Goal: Use online tool/utility

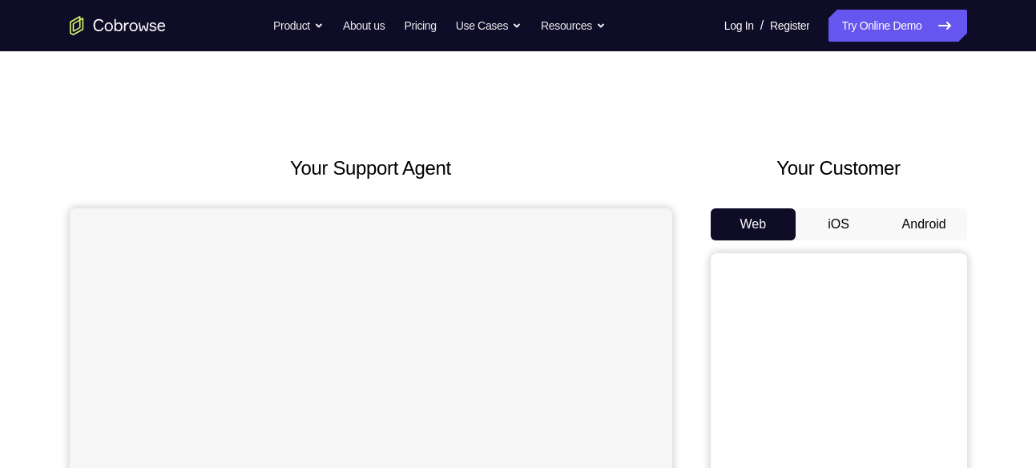
click at [930, 220] on button "Android" at bounding box center [925, 224] width 86 height 32
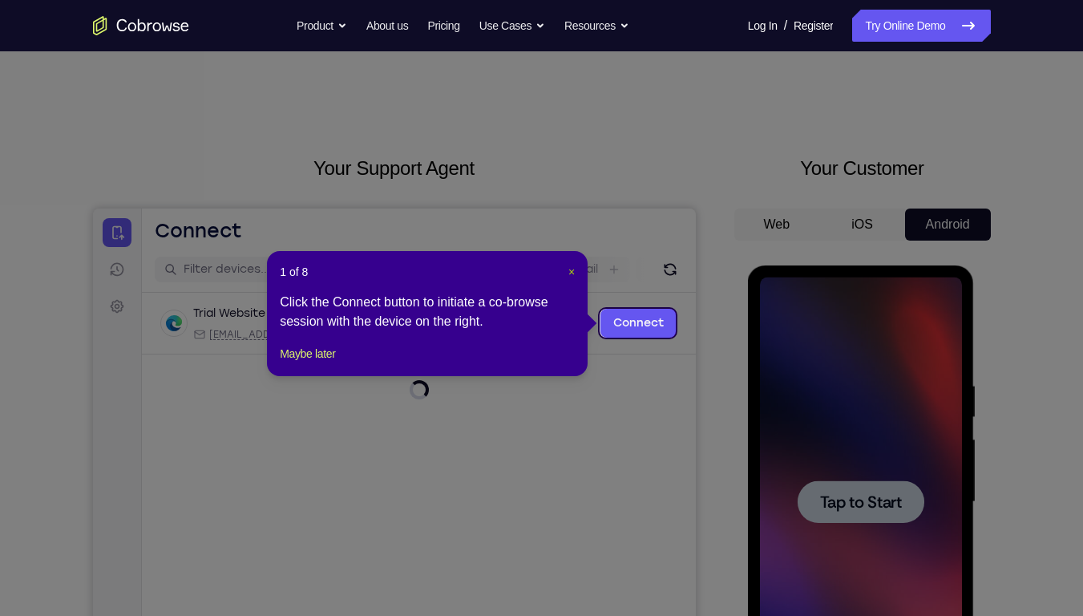
click at [571, 276] on span "×" at bounding box center [571, 271] width 6 height 13
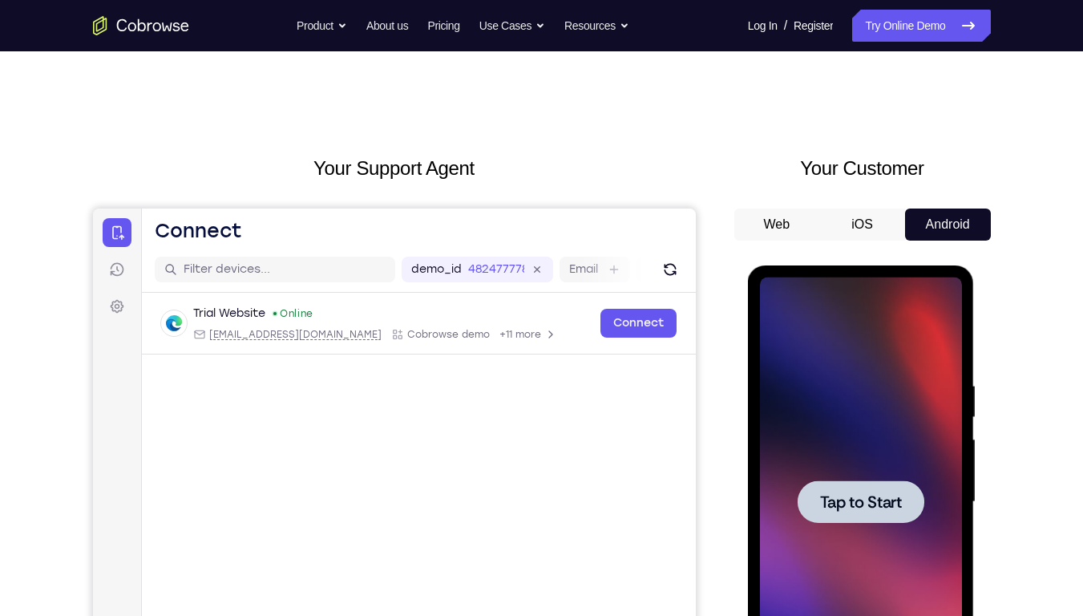
click at [878, 467] on div at bounding box center [861, 501] width 202 height 449
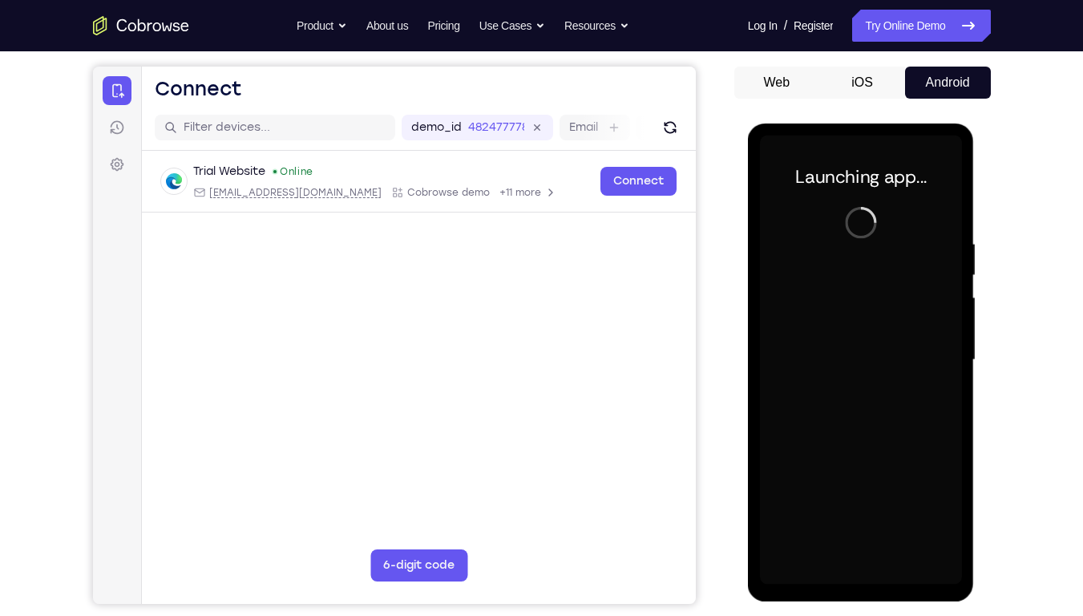
scroll to position [147, 0]
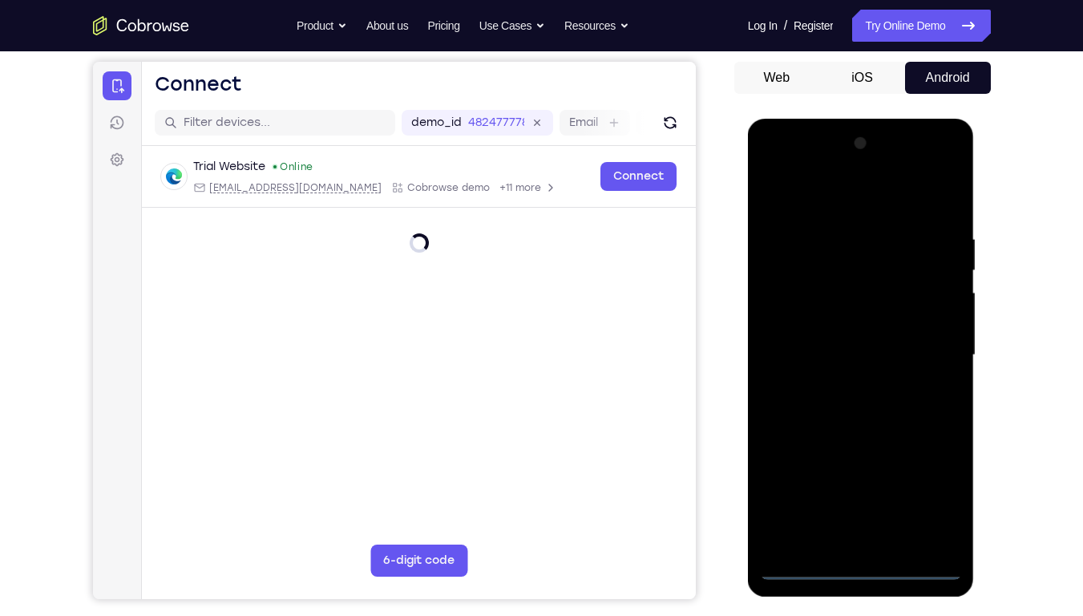
click at [870, 467] on div at bounding box center [861, 355] width 202 height 449
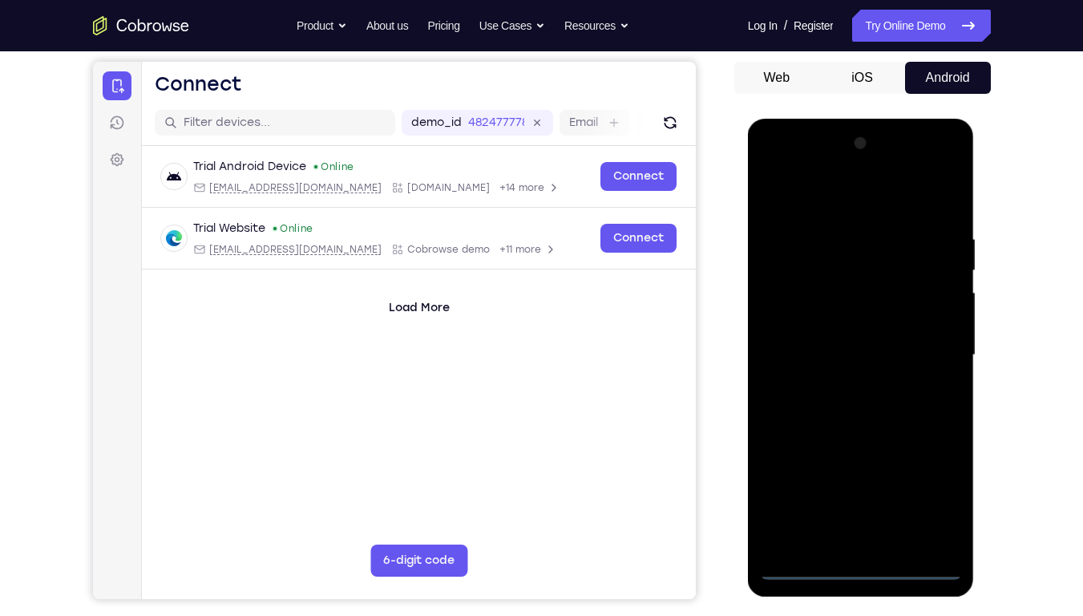
click at [930, 467] on div at bounding box center [861, 355] width 202 height 449
click at [848, 196] on div at bounding box center [861, 355] width 202 height 449
click at [929, 345] on div at bounding box center [861, 355] width 202 height 449
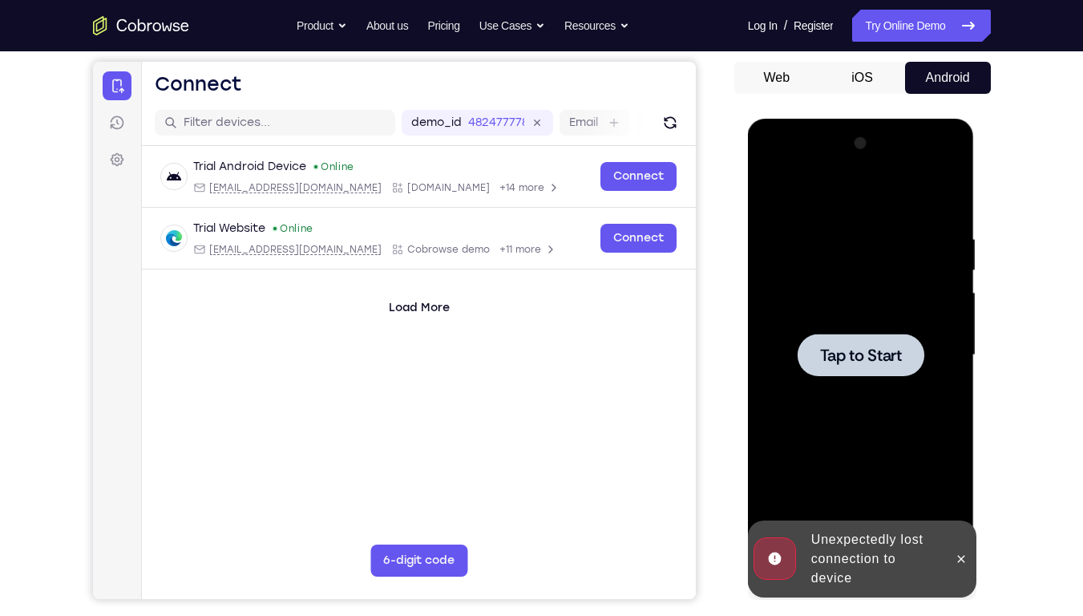
click at [851, 358] on span "Tap to Start" at bounding box center [861, 355] width 82 height 16
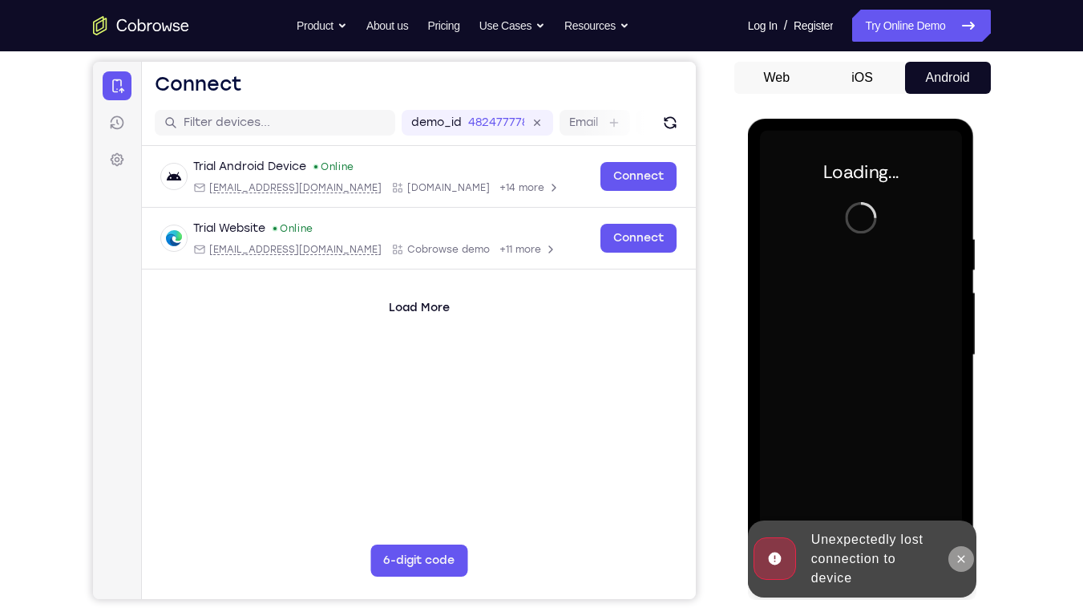
click at [964, 467] on icon at bounding box center [961, 558] width 13 height 13
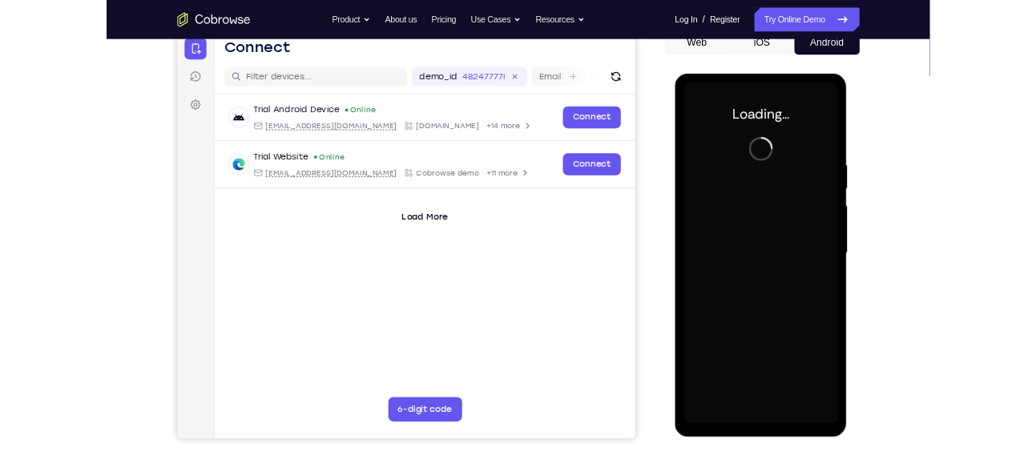
scroll to position [171, 0]
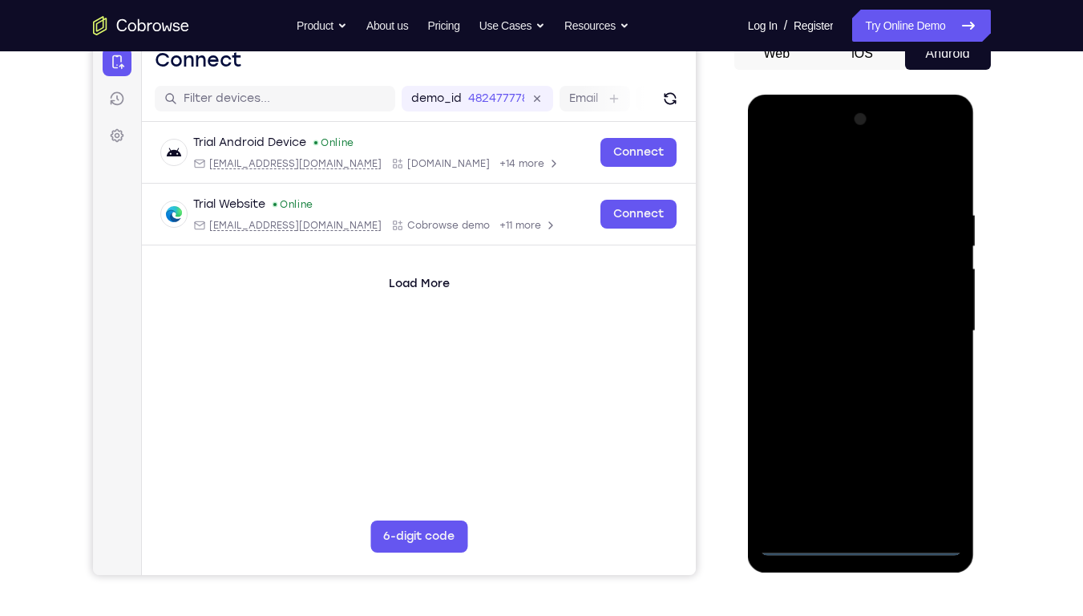
click at [856, 467] on div at bounding box center [861, 331] width 202 height 449
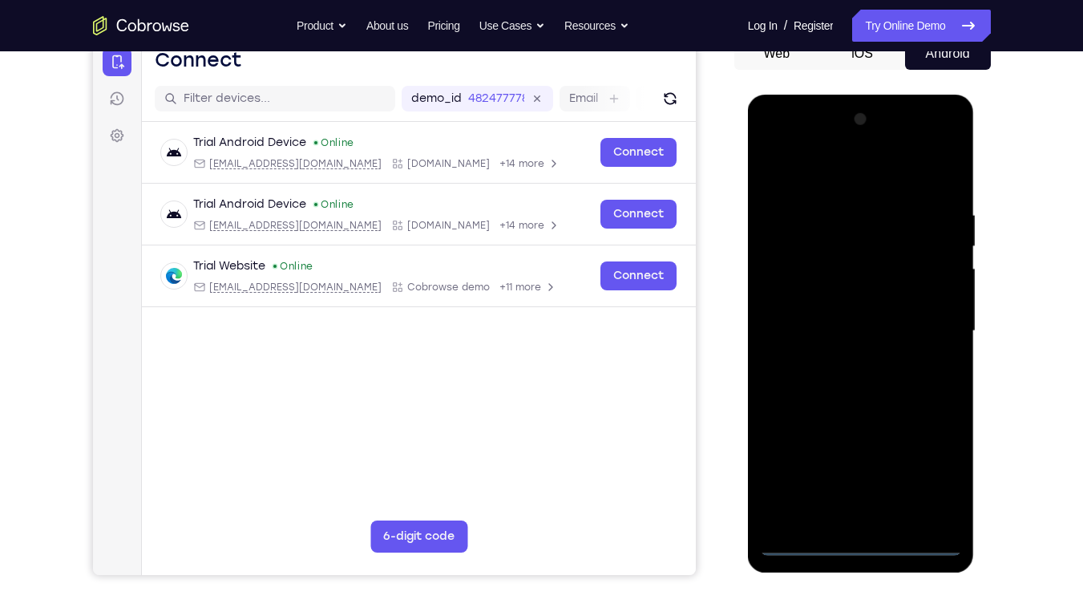
click at [864, 467] on div at bounding box center [861, 331] width 202 height 449
click at [924, 467] on div at bounding box center [861, 331] width 202 height 449
click at [827, 161] on div at bounding box center [861, 331] width 202 height 449
click at [929, 337] on div at bounding box center [861, 331] width 202 height 449
click at [837, 361] on div at bounding box center [861, 331] width 202 height 449
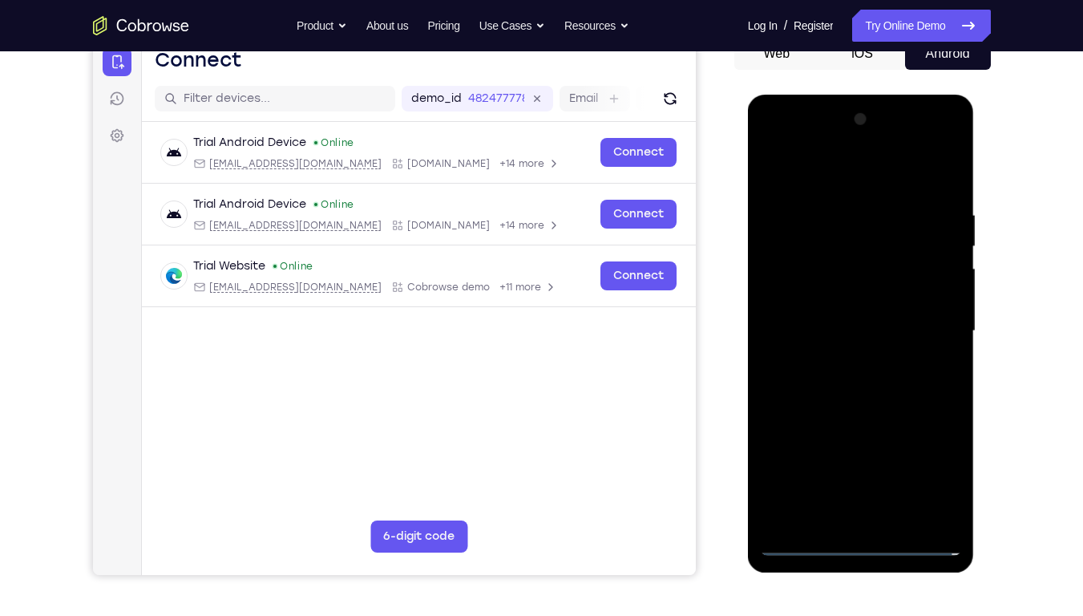
click at [867, 307] on div at bounding box center [861, 331] width 202 height 449
click at [838, 287] on div at bounding box center [861, 331] width 202 height 449
click at [942, 295] on div at bounding box center [861, 331] width 202 height 449
click at [873, 330] on div at bounding box center [861, 331] width 202 height 449
click at [873, 385] on div at bounding box center [861, 331] width 202 height 449
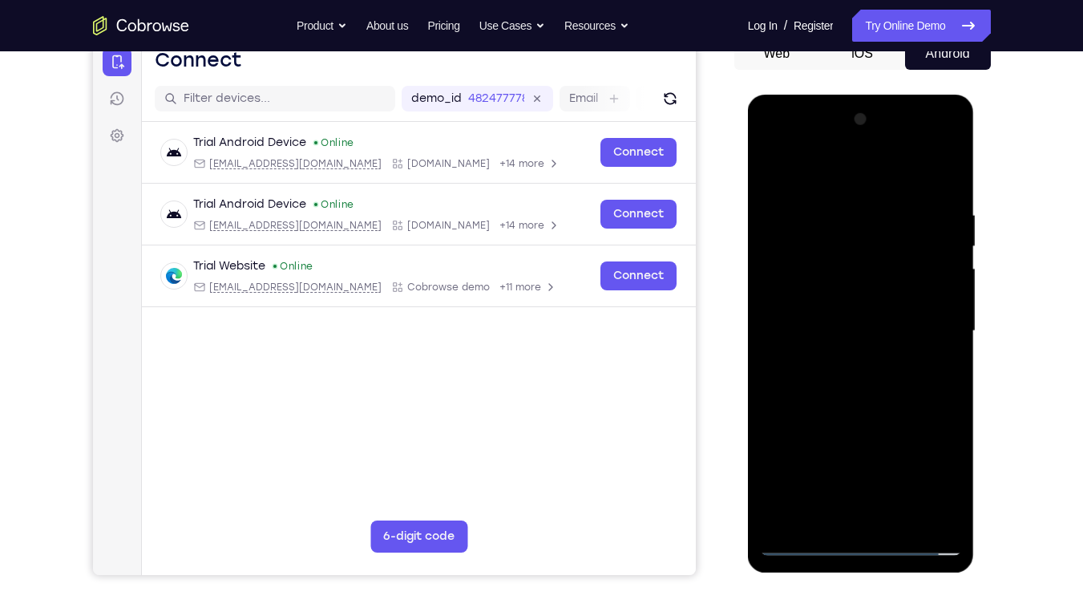
click at [868, 380] on div at bounding box center [861, 331] width 202 height 449
click at [929, 149] on div at bounding box center [861, 331] width 202 height 449
click at [773, 147] on div at bounding box center [861, 331] width 202 height 449
click at [794, 277] on div at bounding box center [861, 331] width 202 height 449
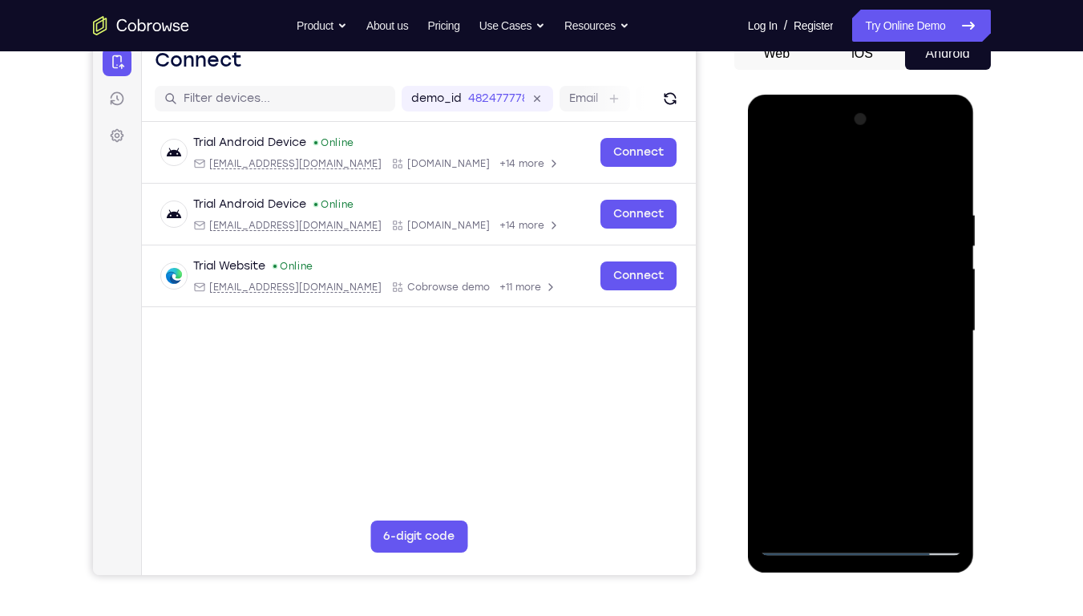
click at [947, 185] on div at bounding box center [861, 331] width 202 height 449
drag, startPoint x: 922, startPoint y: 381, endPoint x: 914, endPoint y: 268, distance: 112.5
click at [914, 268] on div at bounding box center [861, 331] width 202 height 449
click at [949, 293] on div at bounding box center [861, 331] width 202 height 449
click at [771, 296] on div at bounding box center [861, 331] width 202 height 449
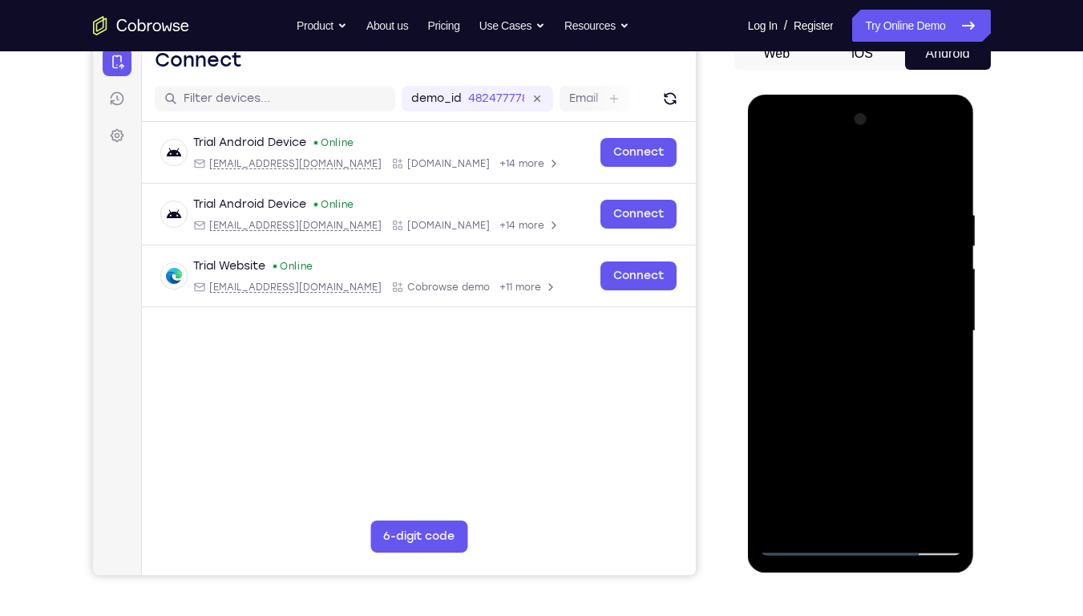
click at [952, 290] on div at bounding box center [861, 331] width 202 height 449
drag, startPoint x: 921, startPoint y: 253, endPoint x: 874, endPoint y: 524, distance: 274.8
click at [874, 467] on div at bounding box center [861, 331] width 202 height 449
click at [843, 223] on div at bounding box center [861, 331] width 202 height 449
click at [944, 176] on div at bounding box center [861, 331] width 202 height 449
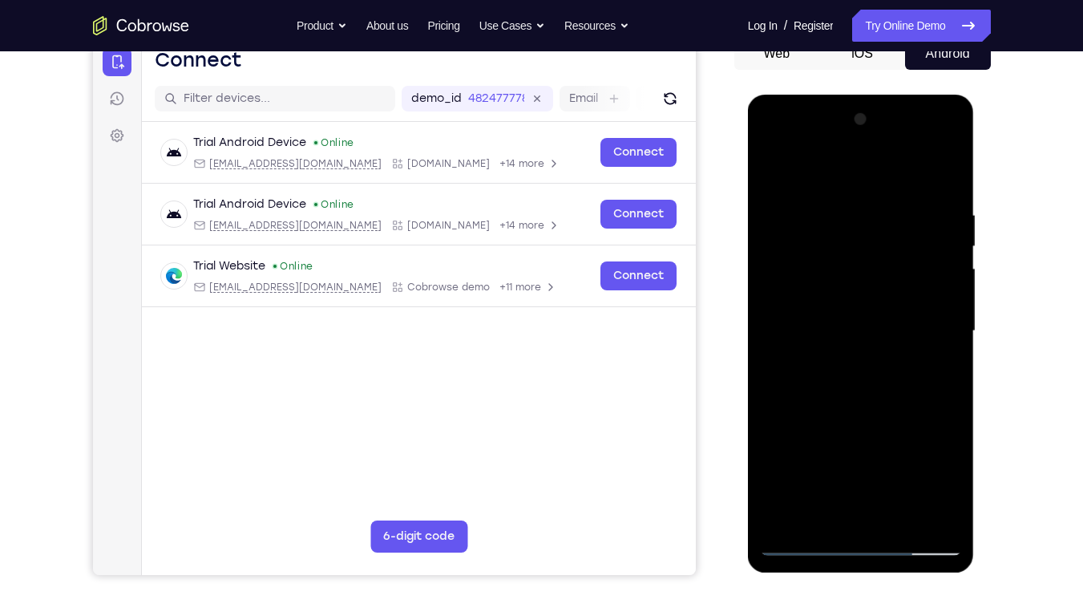
click at [949, 167] on div at bounding box center [861, 331] width 202 height 449
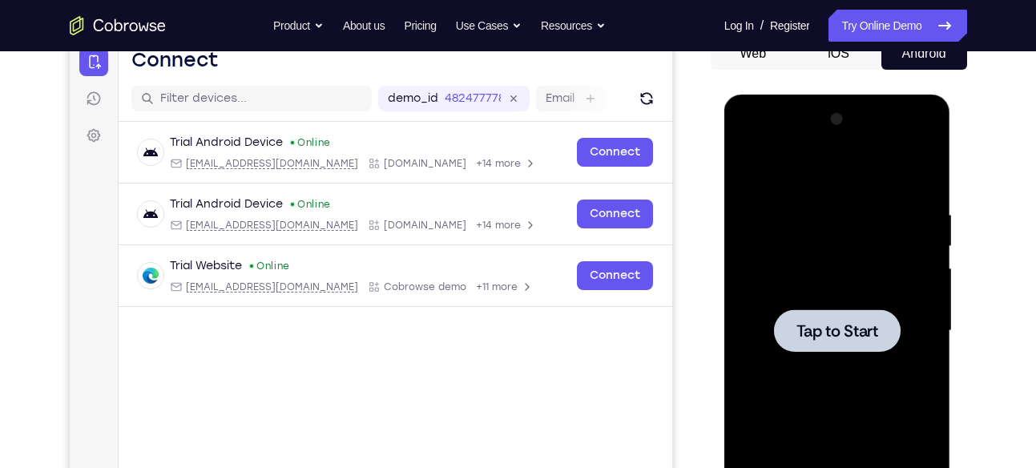
click at [851, 351] on div at bounding box center [838, 331] width 202 height 449
click at [833, 373] on div at bounding box center [838, 331] width 202 height 449
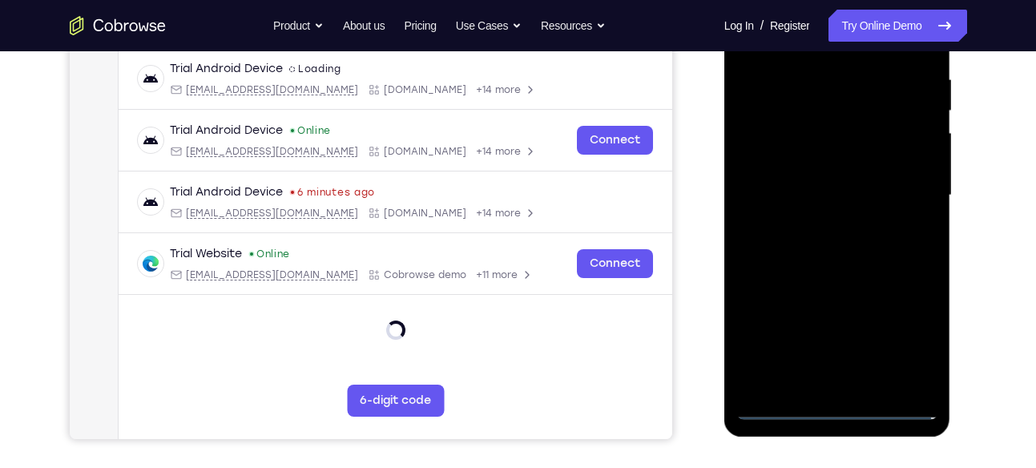
scroll to position [322, 0]
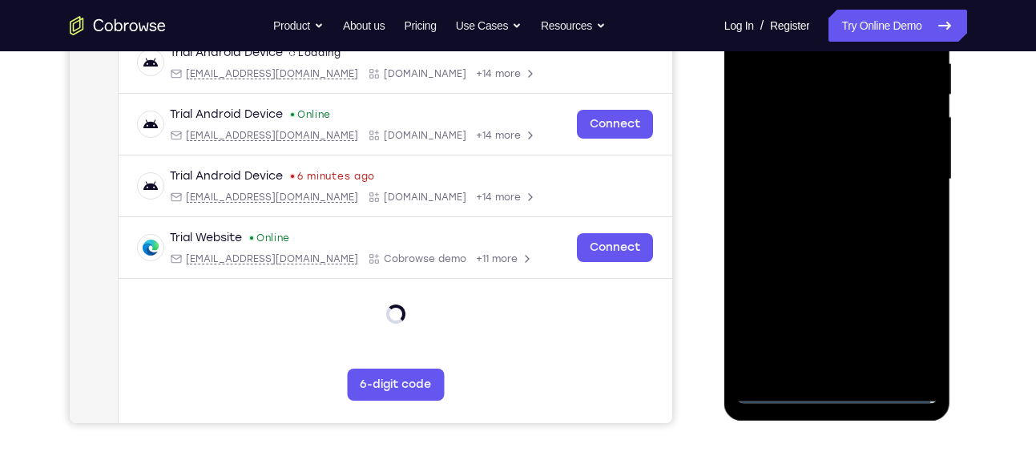
click at [842, 384] on div at bounding box center [838, 179] width 202 height 449
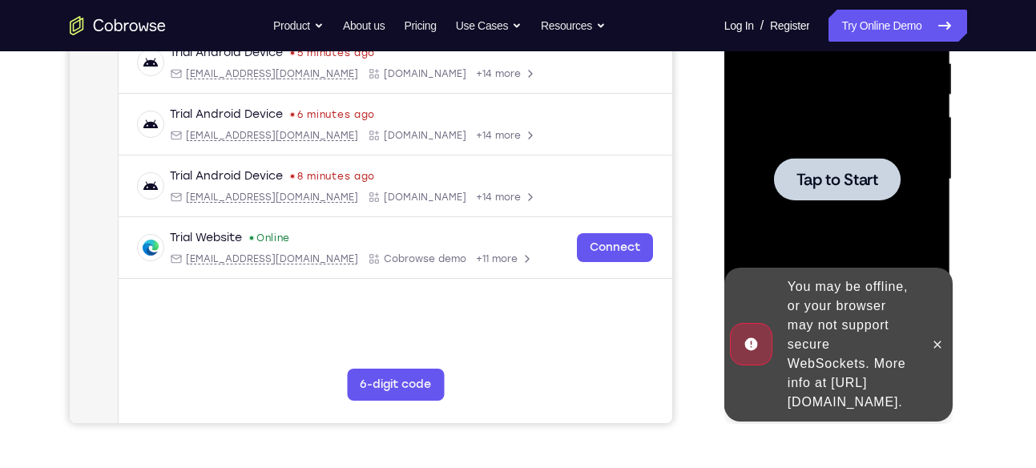
click at [844, 183] on span "Tap to Start" at bounding box center [838, 180] width 82 height 16
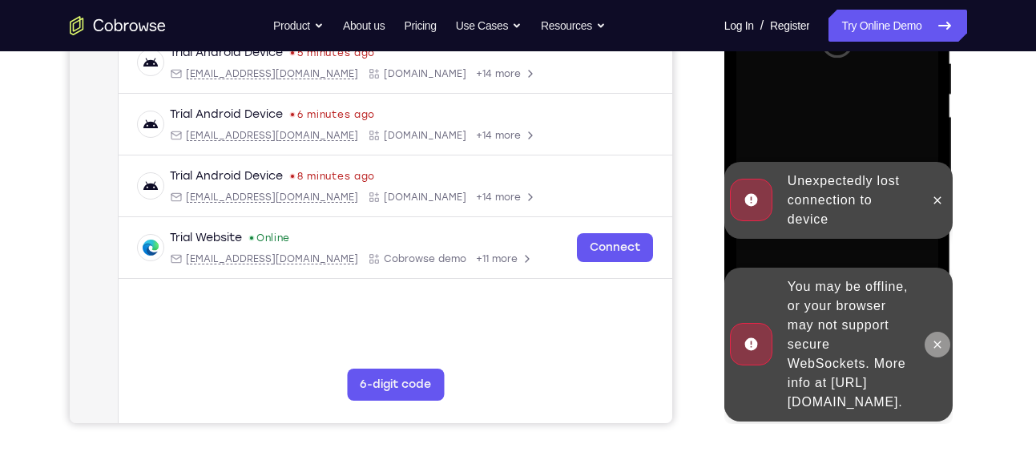
click at [942, 338] on icon at bounding box center [937, 344] width 13 height 13
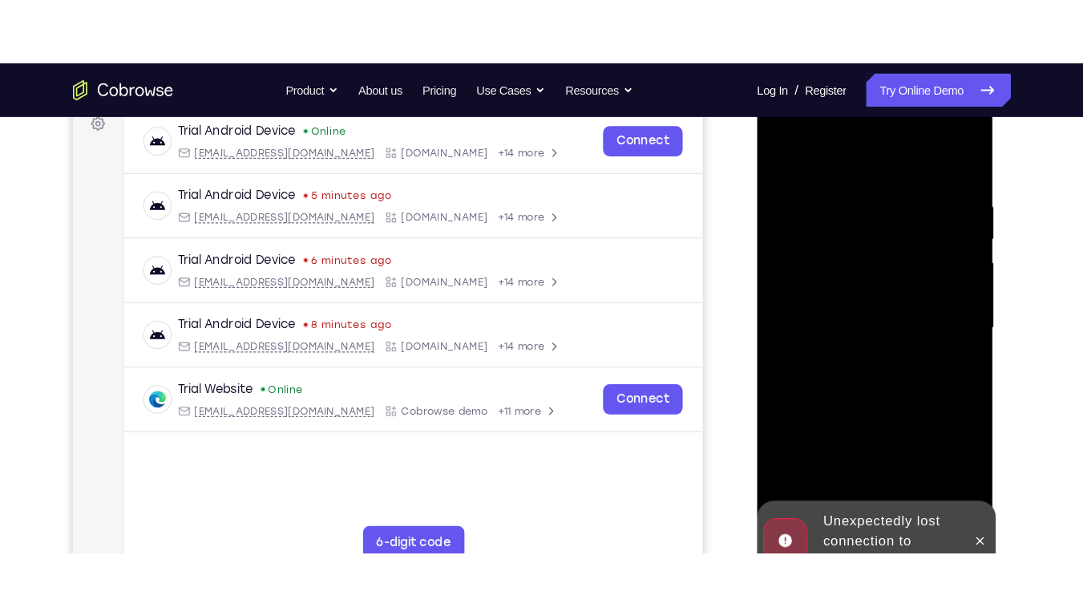
scroll to position [245, 0]
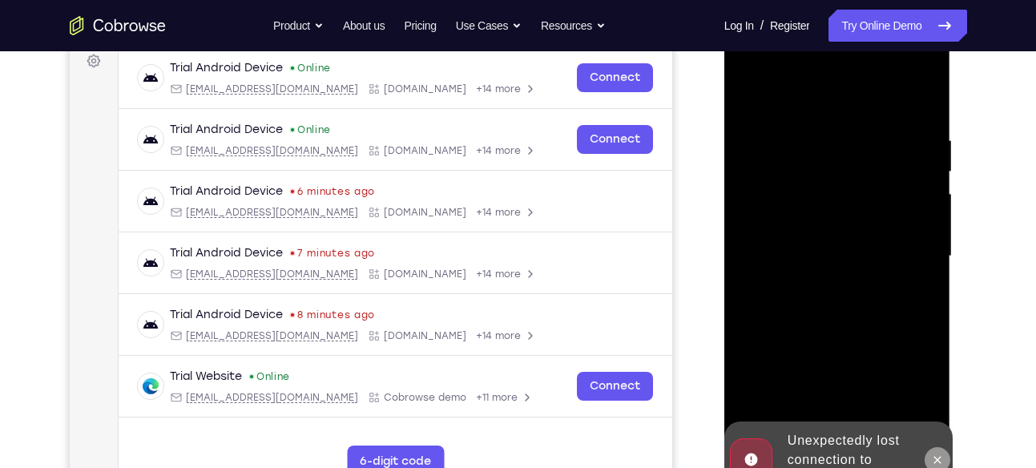
click at [934, 464] on icon at bounding box center [937, 460] width 13 height 13
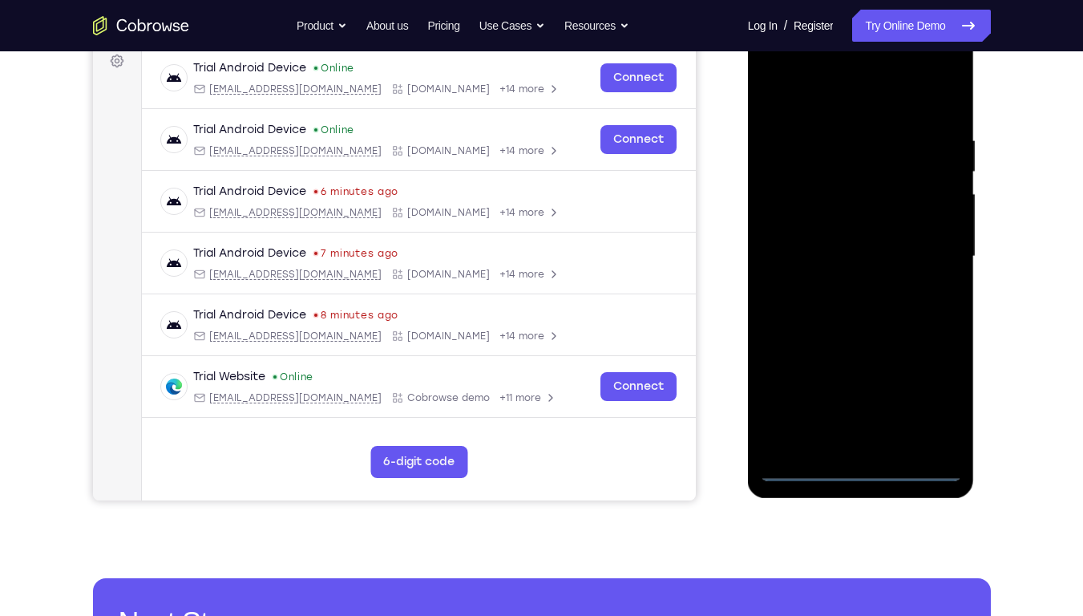
click at [859, 464] on div at bounding box center [861, 256] width 202 height 449
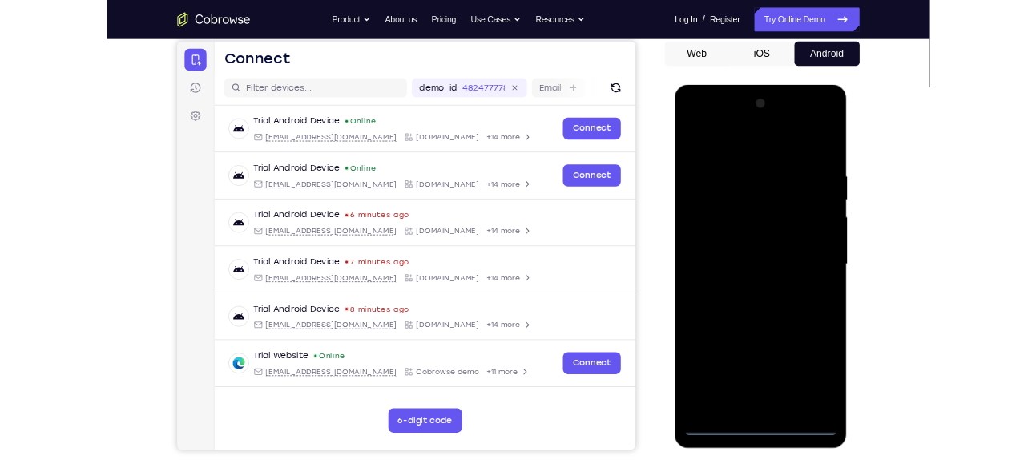
scroll to position [156, 0]
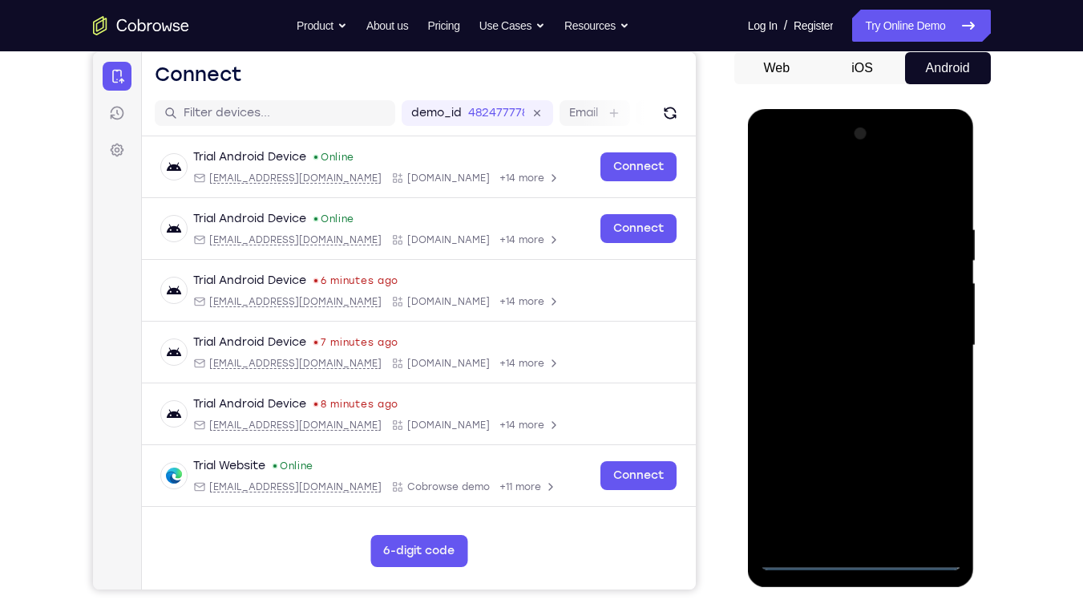
click at [938, 467] on div at bounding box center [861, 345] width 202 height 449
click at [812, 184] on div at bounding box center [861, 345] width 202 height 449
click at [934, 333] on div at bounding box center [861, 345] width 202 height 449
click at [853, 373] on div at bounding box center [861, 345] width 202 height 449
click at [855, 310] on div at bounding box center [861, 345] width 202 height 449
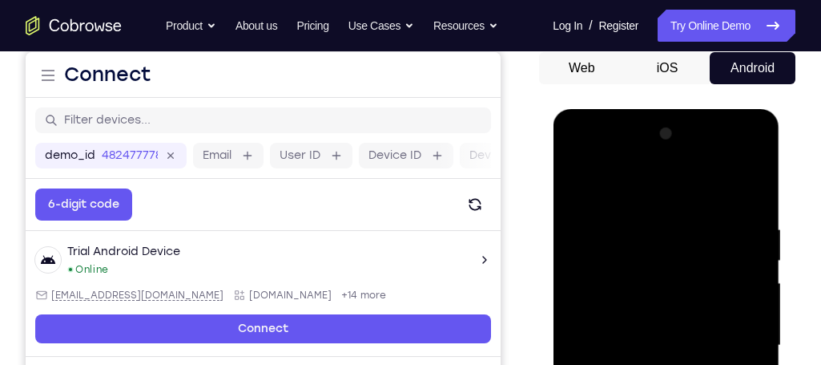
drag, startPoint x: 971, startPoint y: 4, endPoint x: 535, endPoint y: 85, distance: 443.4
click at [535, 85] on div "Your Support Agent Your Customer Web iOS Android" at bounding box center [411, 294] width 770 height 592
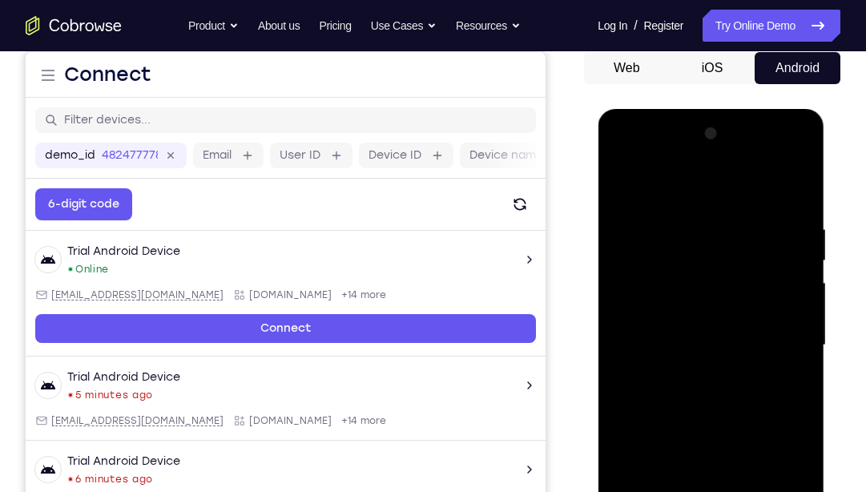
click at [691, 316] on div at bounding box center [711, 345] width 202 height 449
click at [712, 314] on div at bounding box center [711, 345] width 202 height 449
click at [700, 335] on div at bounding box center [711, 345] width 202 height 449
click at [764, 333] on div at bounding box center [711, 345] width 202 height 449
click at [710, 377] on div at bounding box center [711, 345] width 202 height 449
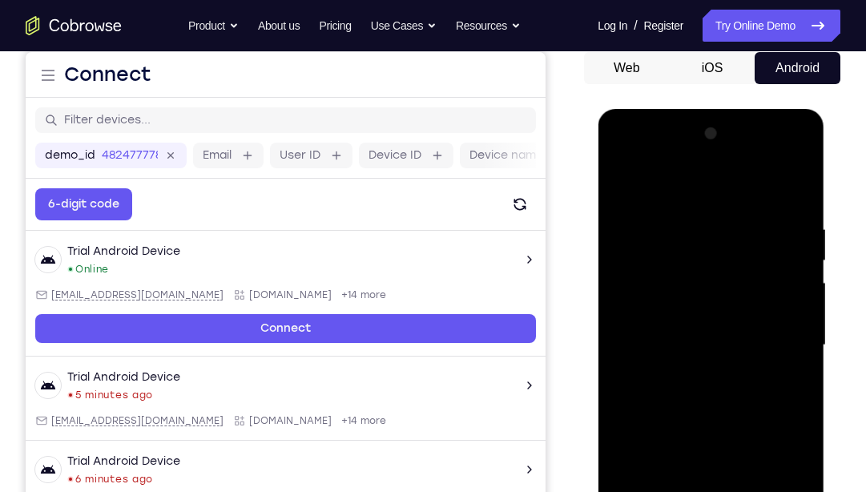
click at [715, 309] on div at bounding box center [711, 345] width 202 height 449
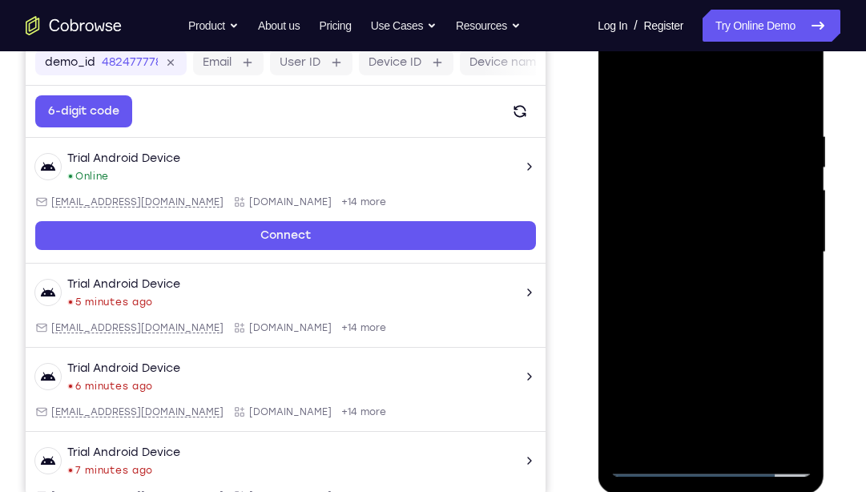
scroll to position [253, 0]
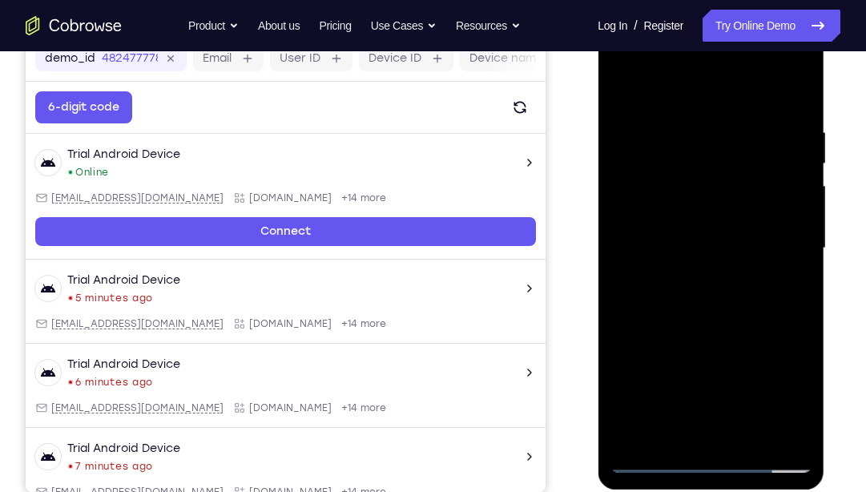
click at [752, 436] on div at bounding box center [711, 248] width 202 height 449
click at [727, 336] on div at bounding box center [711, 248] width 202 height 449
click at [646, 454] on div at bounding box center [711, 248] width 202 height 449
click at [630, 90] on div at bounding box center [711, 248] width 202 height 449
click at [665, 438] on div at bounding box center [711, 248] width 202 height 449
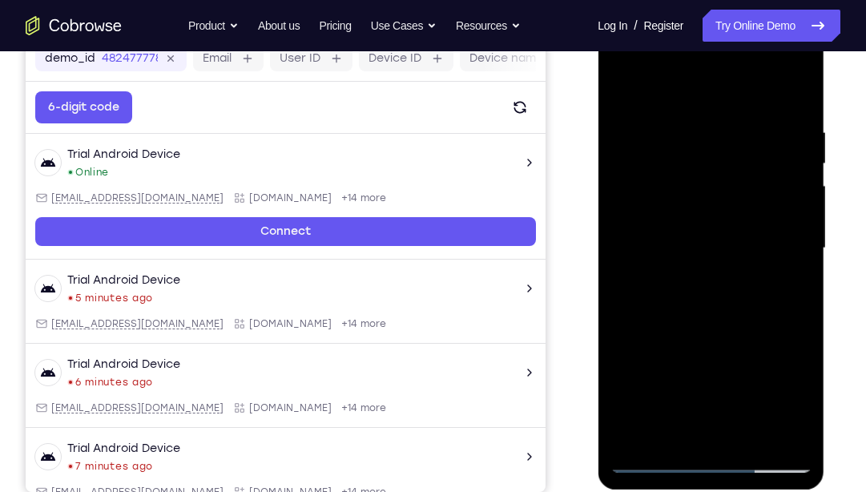
click at [720, 90] on div at bounding box center [711, 248] width 202 height 449
click at [714, 117] on div at bounding box center [711, 248] width 202 height 449
click at [636, 431] on div at bounding box center [711, 248] width 202 height 449
click at [781, 430] on div at bounding box center [711, 248] width 202 height 449
click at [658, 235] on div at bounding box center [711, 248] width 202 height 449
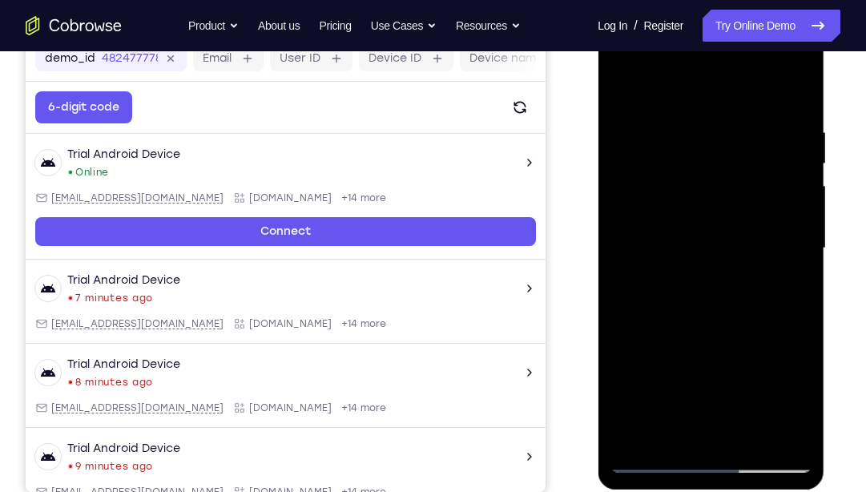
scroll to position [216, 0]
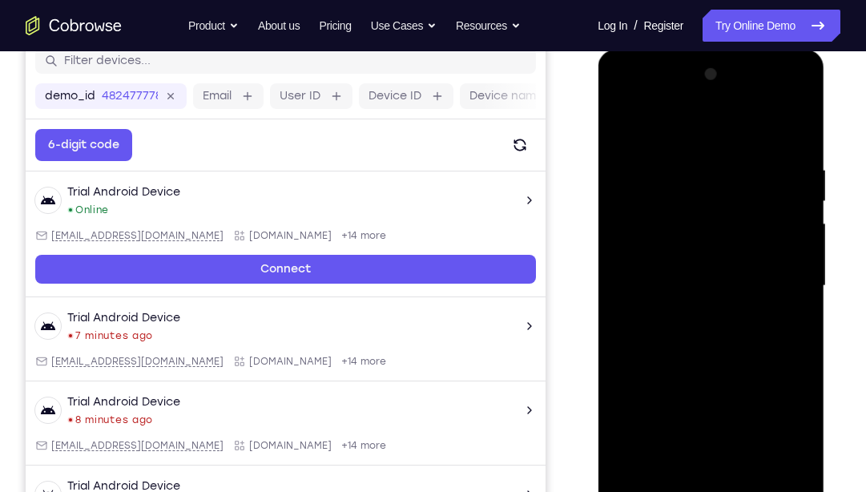
click at [807, 187] on div at bounding box center [711, 286] width 202 height 449
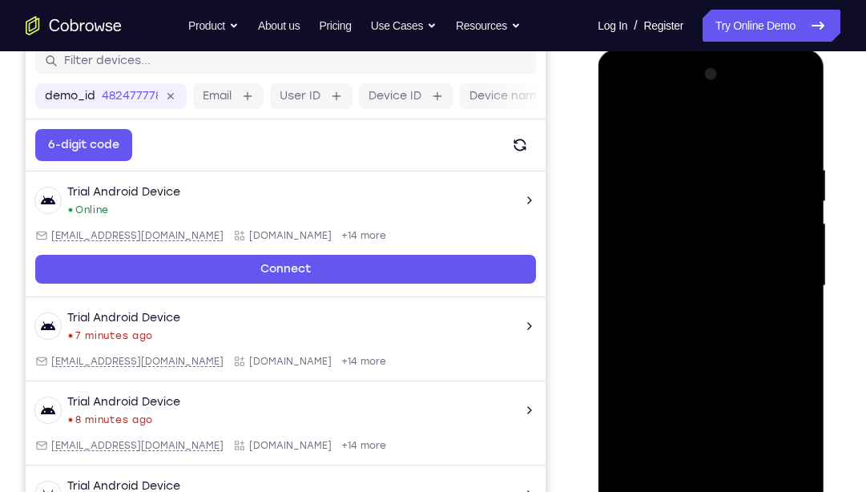
click at [807, 187] on div at bounding box center [711, 286] width 202 height 449
click at [799, 78] on div at bounding box center [711, 286] width 202 height 449
click at [624, 281] on div at bounding box center [711, 286] width 202 height 449
click at [806, 220] on div at bounding box center [711, 286] width 202 height 449
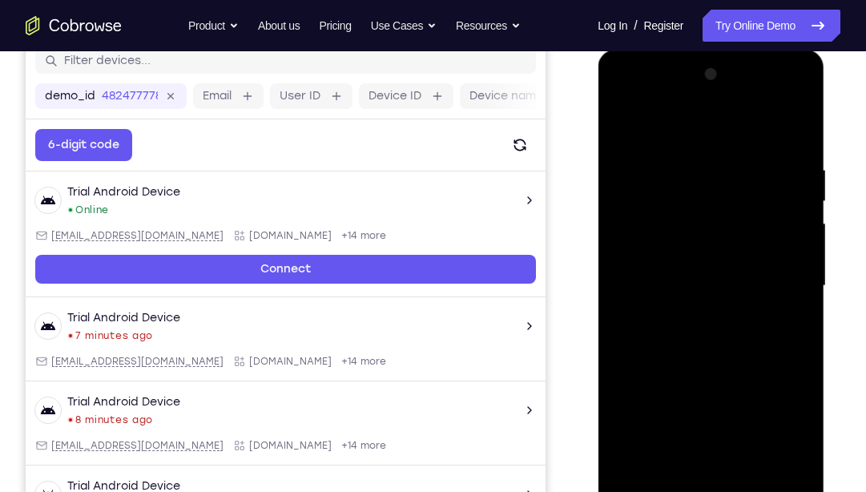
click at [806, 220] on div at bounding box center [711, 286] width 202 height 449
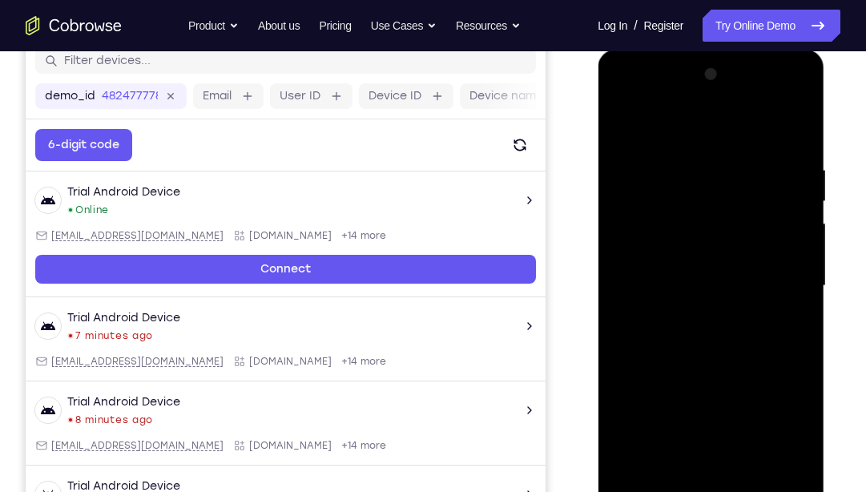
click at [806, 220] on div at bounding box center [711, 286] width 202 height 449
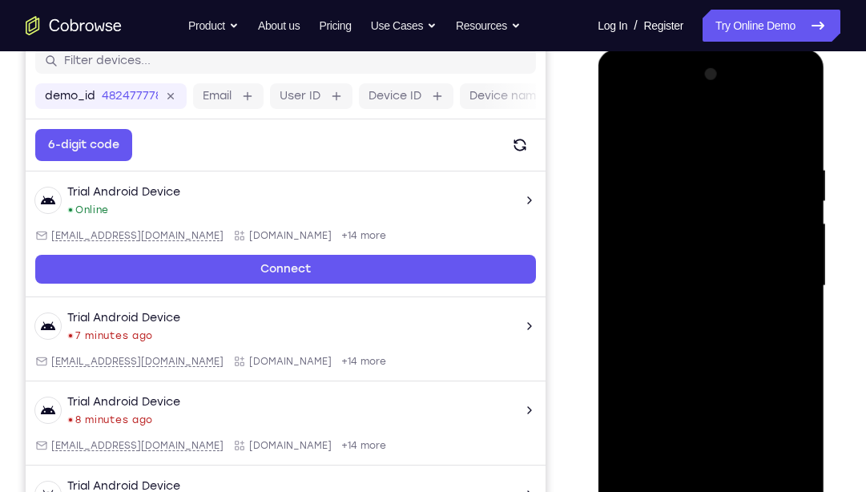
click at [621, 238] on div at bounding box center [711, 286] width 202 height 449
click at [800, 194] on div at bounding box center [711, 286] width 202 height 449
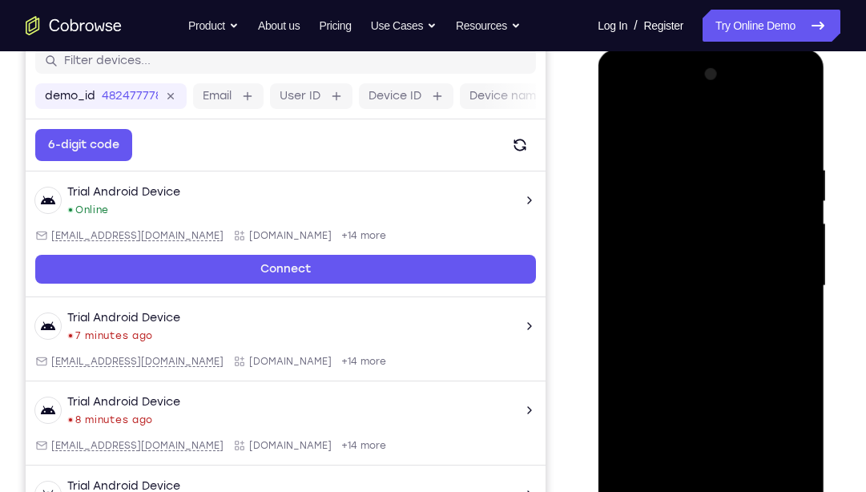
click at [801, 79] on div at bounding box center [711, 286] width 202 height 449
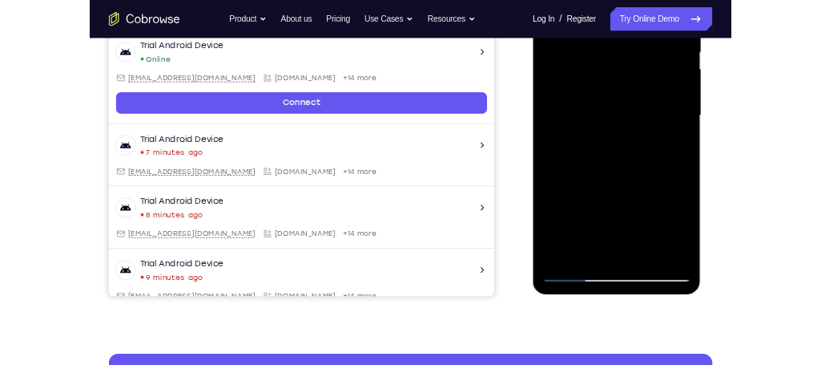
scroll to position [272, 0]
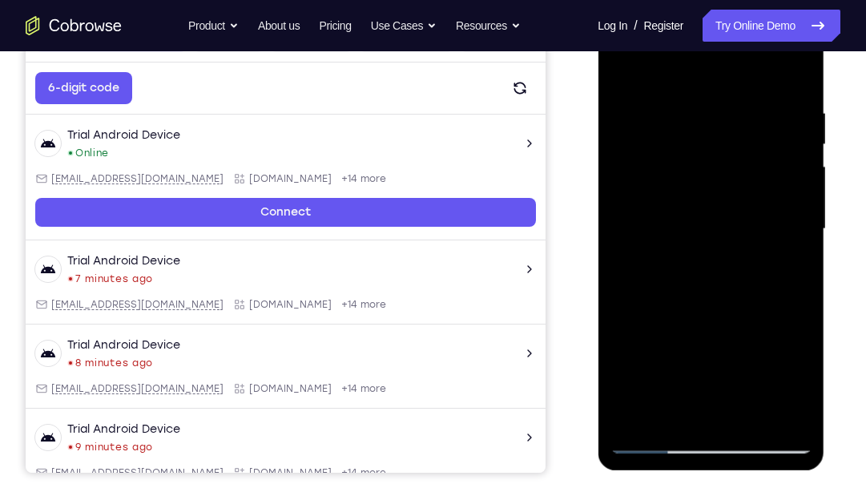
click at [755, 409] on div at bounding box center [711, 229] width 202 height 449
drag, startPoint x: 720, startPoint y: 314, endPoint x: 781, endPoint y: 102, distance: 220.9
click at [781, 102] on div at bounding box center [711, 229] width 202 height 449
drag, startPoint x: 721, startPoint y: 375, endPoint x: 780, endPoint y: 139, distance: 243.6
click at [780, 139] on div at bounding box center [711, 229] width 202 height 449
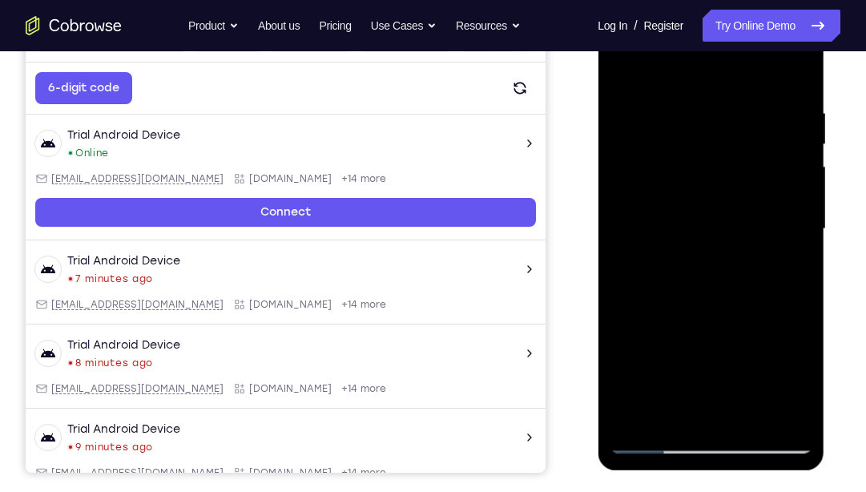
drag, startPoint x: 725, startPoint y: 394, endPoint x: 805, endPoint y: 177, distance: 230.5
click at [805, 177] on div at bounding box center [711, 229] width 202 height 449
drag, startPoint x: 716, startPoint y: 404, endPoint x: 776, endPoint y: 139, distance: 271.0
click at [776, 139] on div at bounding box center [711, 229] width 202 height 449
drag, startPoint x: 708, startPoint y: 385, endPoint x: 768, endPoint y: 84, distance: 306.5
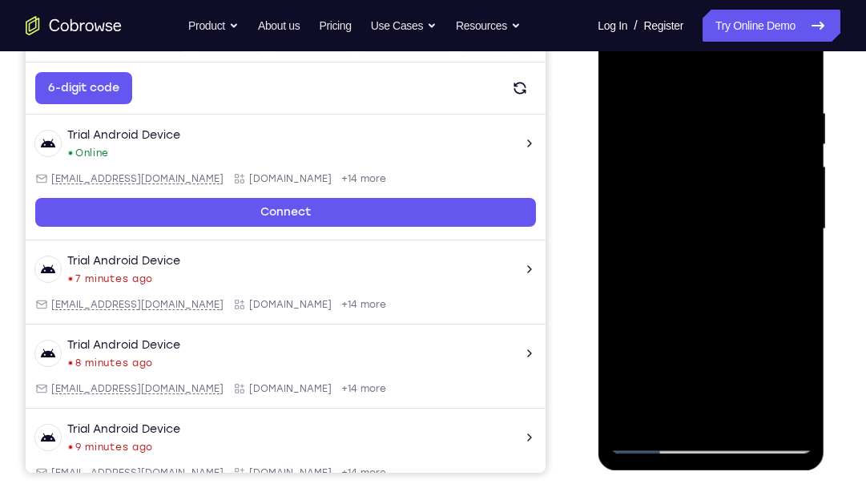
click at [768, 84] on div at bounding box center [711, 229] width 202 height 449
drag, startPoint x: 695, startPoint y: 378, endPoint x: 773, endPoint y: 124, distance: 265.7
click at [773, 124] on div at bounding box center [711, 229] width 202 height 449
drag, startPoint x: 703, startPoint y: 394, endPoint x: 828, endPoint y: 7, distance: 406.8
click at [826, 7] on html "Online web based iOS Simulators and Android Emulators. Run iPhone, iPad, Mobile…" at bounding box center [712, 233] width 228 height 481
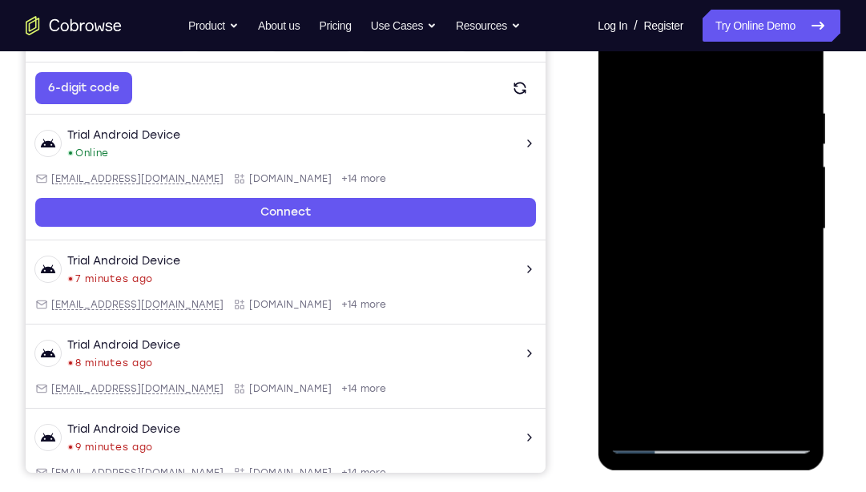
drag, startPoint x: 683, startPoint y: 392, endPoint x: 831, endPoint y: 18, distance: 402.6
click at [826, 18] on html "Online web based iOS Simulators and Android Emulators. Run iPhone, iPad, Mobile…" at bounding box center [712, 233] width 228 height 481
drag, startPoint x: 693, startPoint y: 416, endPoint x: 838, endPoint y: 74, distance: 371.7
click at [826, 74] on html "Online web based iOS Simulators and Android Emulators. Run iPhone, iPad, Mobile…" at bounding box center [712, 233] width 228 height 481
drag, startPoint x: 722, startPoint y: 399, endPoint x: 870, endPoint y: 27, distance: 400.0
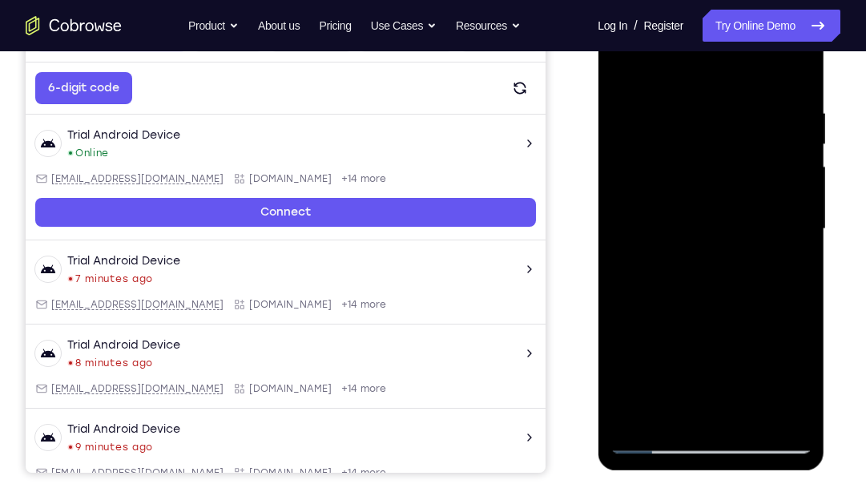
click at [826, 27] on html "Online web based iOS Simulators and Android Emulators. Run iPhone, iPad, Mobile…" at bounding box center [712, 233] width 228 height 481
drag, startPoint x: 711, startPoint y: 375, endPoint x: 842, endPoint y: 36, distance: 363.6
click at [826, 36] on html "Online web based iOS Simulators and Android Emulators. Run iPhone, iPad, Mobile…" at bounding box center [712, 233] width 228 height 481
drag, startPoint x: 698, startPoint y: 385, endPoint x: 817, endPoint y: 64, distance: 342.1
click at [817, 64] on div at bounding box center [711, 232] width 227 height 478
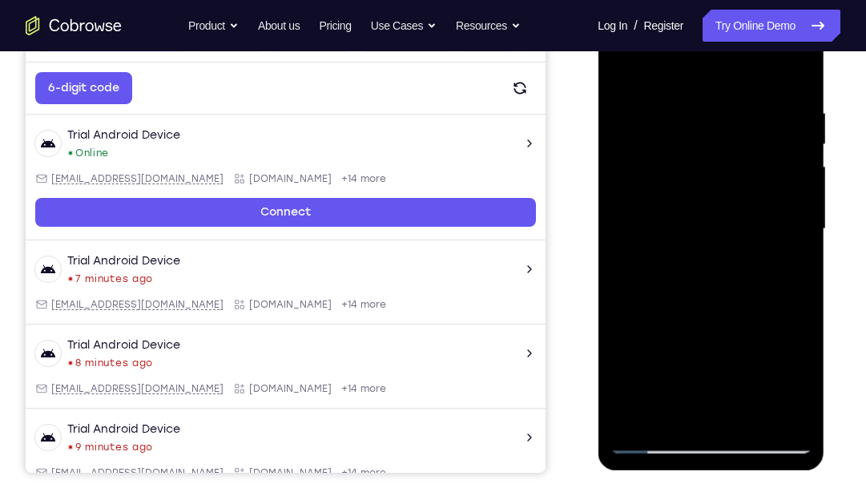
drag, startPoint x: 687, startPoint y: 389, endPoint x: 769, endPoint y: 34, distance: 364.3
click at [769, 34] on div at bounding box center [711, 229] width 202 height 449
drag, startPoint x: 708, startPoint y: 401, endPoint x: 780, endPoint y: 173, distance: 238.5
click at [780, 173] on div at bounding box center [711, 229] width 202 height 449
click at [707, 377] on div at bounding box center [711, 229] width 202 height 449
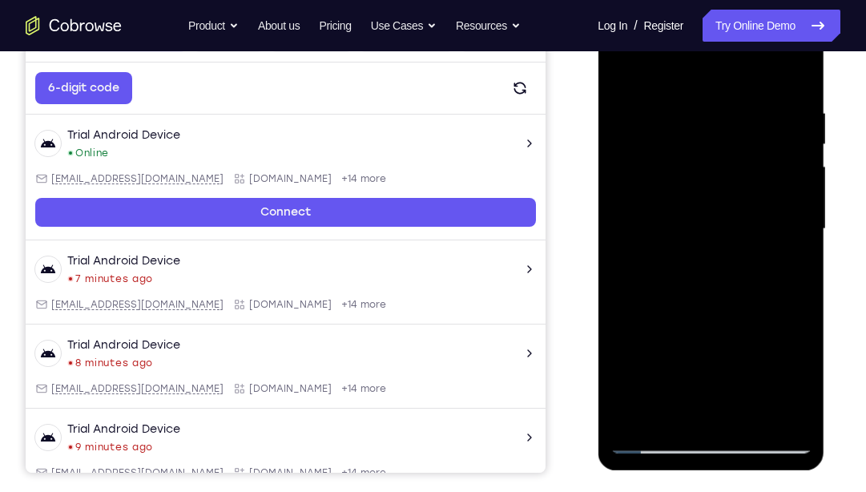
click at [663, 67] on div at bounding box center [711, 229] width 202 height 449
click at [634, 421] on div at bounding box center [711, 229] width 202 height 449
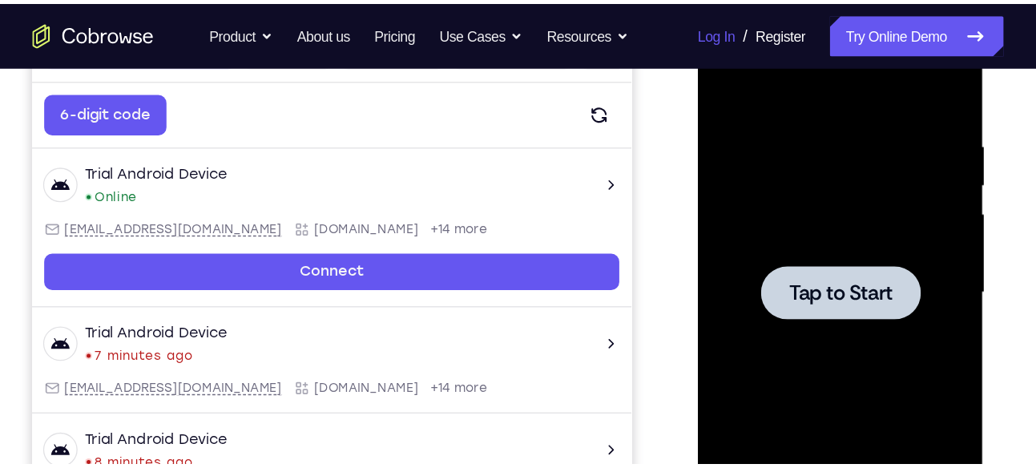
scroll to position [273, 0]
